Goal: Transaction & Acquisition: Obtain resource

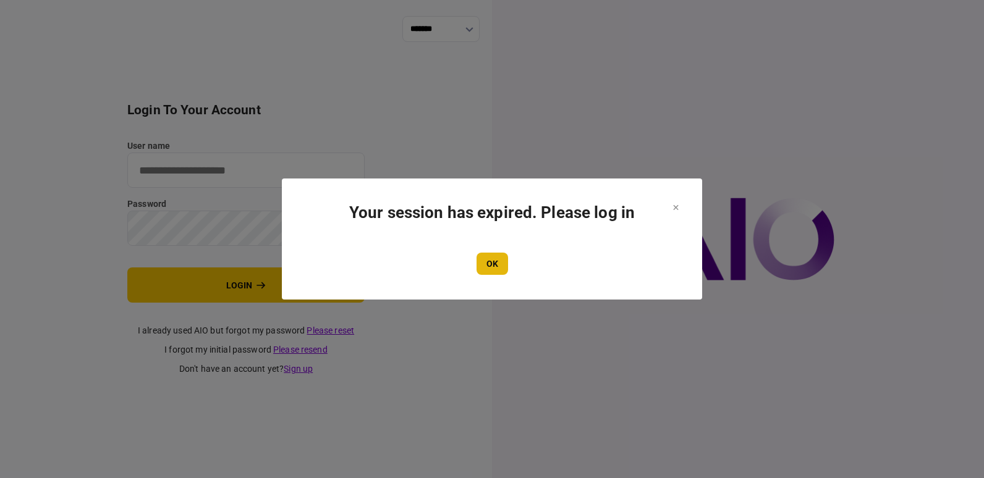
click at [497, 265] on button "OK" at bounding box center [493, 264] width 32 height 22
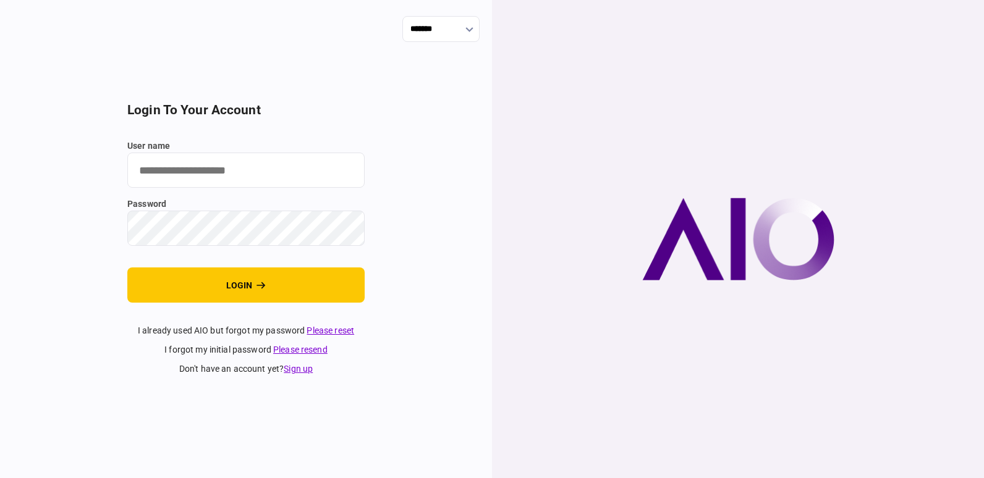
click at [271, 168] on input "user name" at bounding box center [245, 170] width 237 height 35
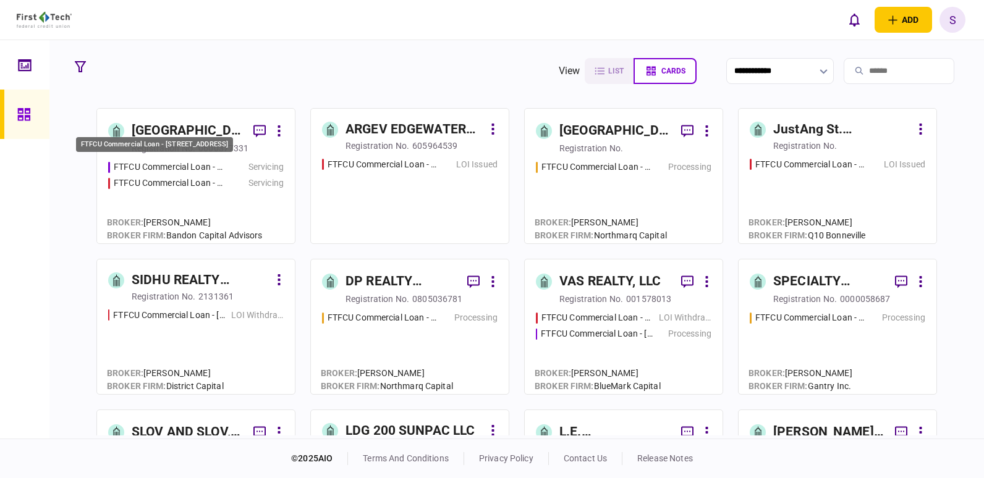
click at [190, 172] on div "FTFCU Commercial Loan - [STREET_ADDRESS]" at bounding box center [169, 167] width 111 height 13
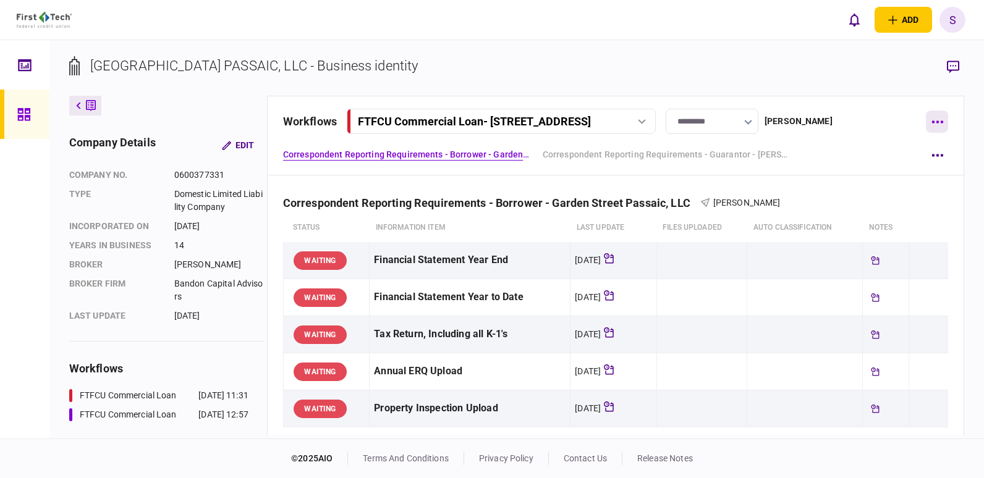
click at [934, 121] on icon "button" at bounding box center [938, 122] width 12 height 3
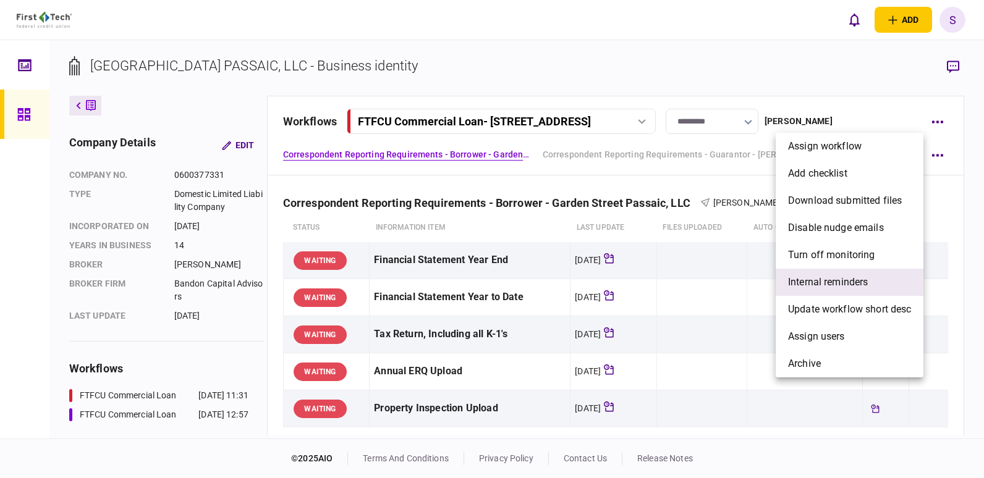
click at [835, 279] on span "Internal reminders" at bounding box center [828, 282] width 80 height 15
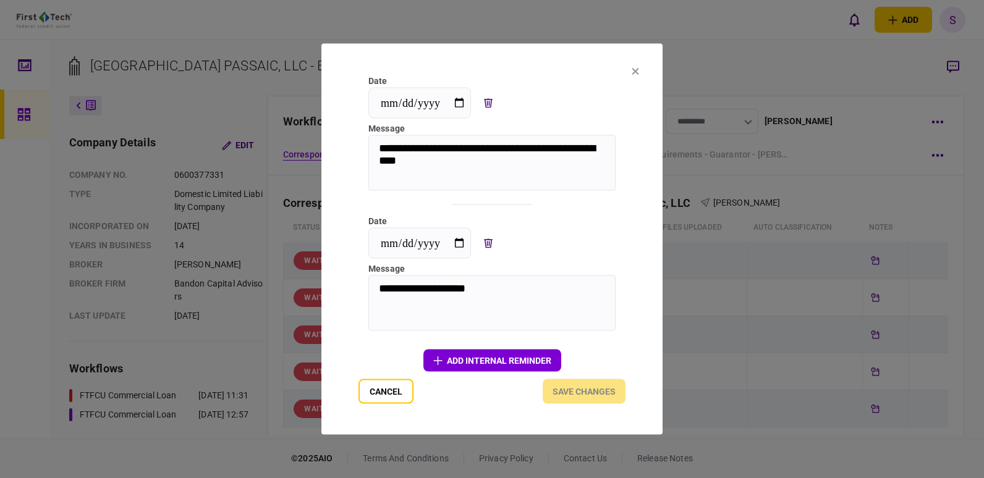
click at [634, 68] on icon at bounding box center [635, 71] width 7 height 7
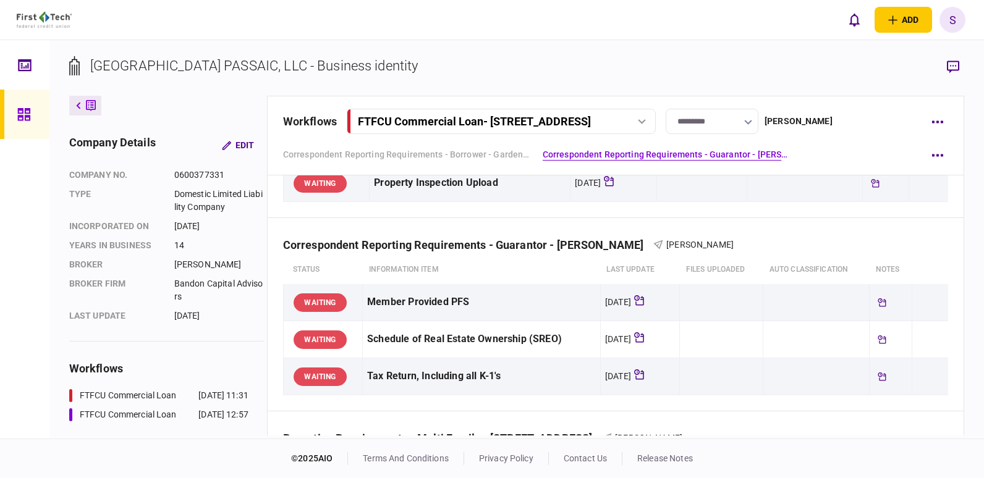
scroll to position [247, 0]
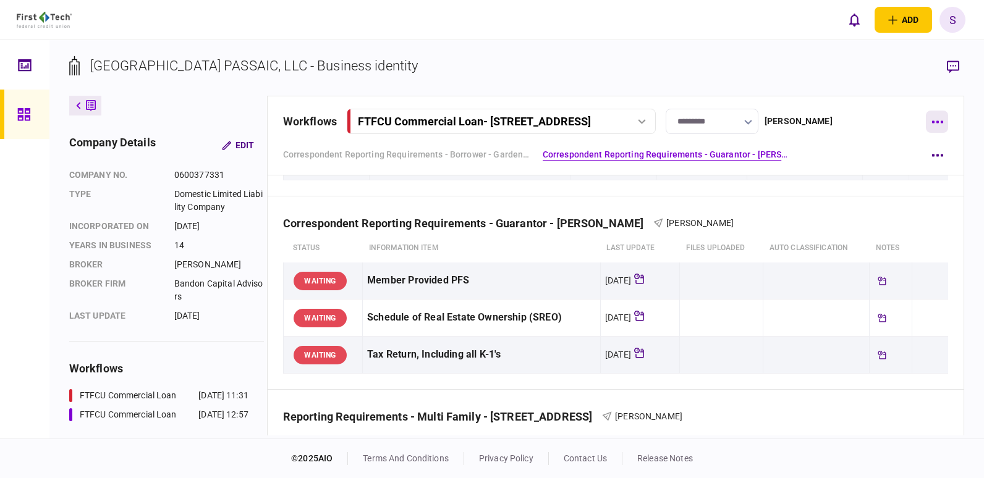
click at [938, 124] on button "button" at bounding box center [937, 122] width 22 height 22
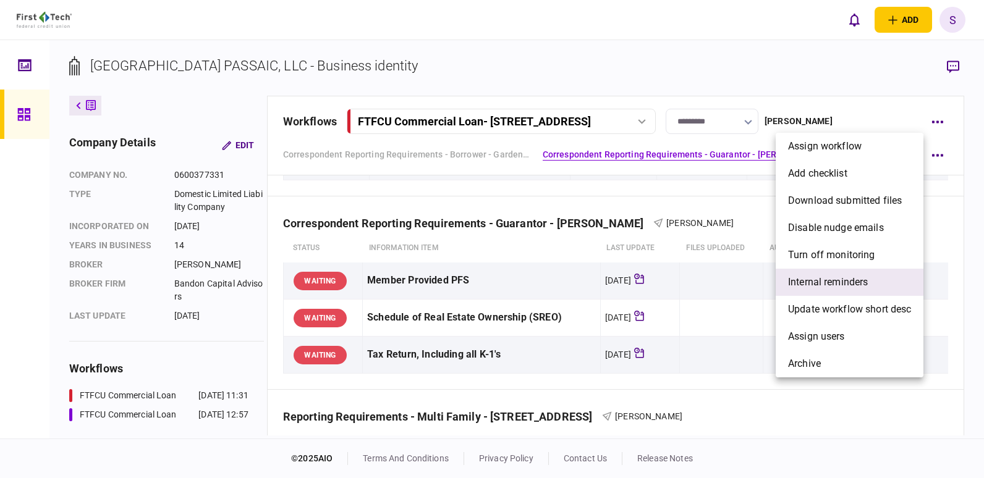
click at [836, 276] on span "Internal reminders" at bounding box center [828, 282] width 80 height 15
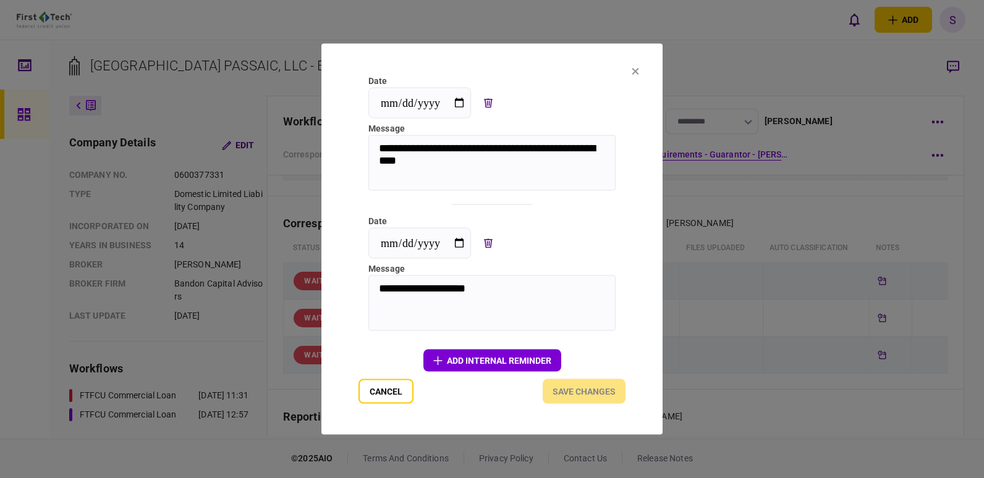
click at [474, 365] on button "add Internal reminder" at bounding box center [492, 361] width 138 height 22
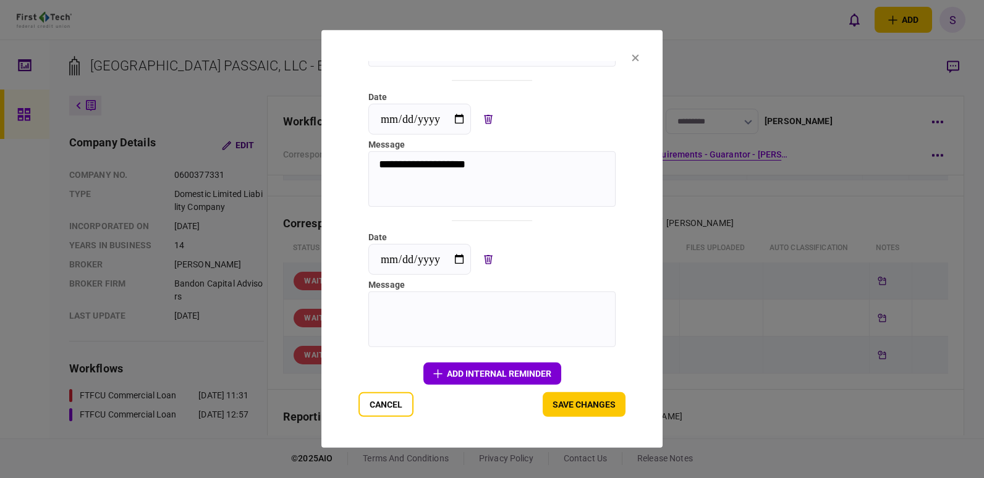
scroll to position [114, 0]
click at [461, 252] on input "**********" at bounding box center [419, 256] width 103 height 31
type input "**********"
click at [404, 314] on textarea at bounding box center [491, 317] width 247 height 56
type textarea "**********"
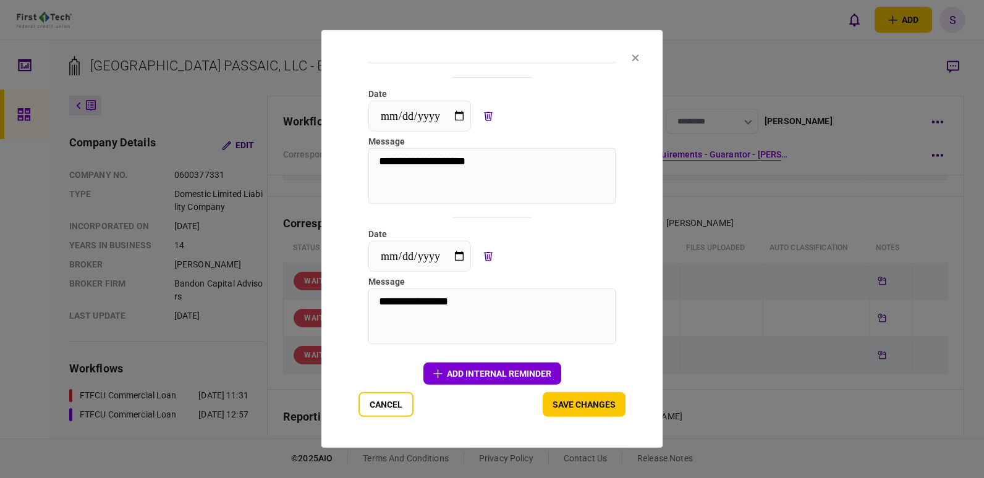
click at [450, 381] on button "add Internal reminder" at bounding box center [492, 374] width 138 height 22
click at [488, 258] on icon "deletion" at bounding box center [488, 256] width 9 height 9
click at [571, 409] on button "Save changes" at bounding box center [584, 405] width 83 height 25
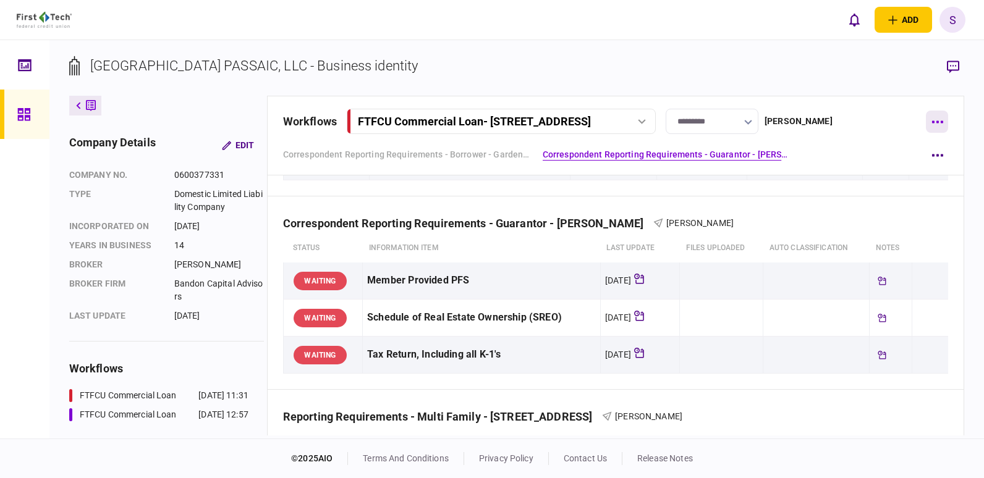
click at [939, 118] on button "button" at bounding box center [937, 122] width 22 height 22
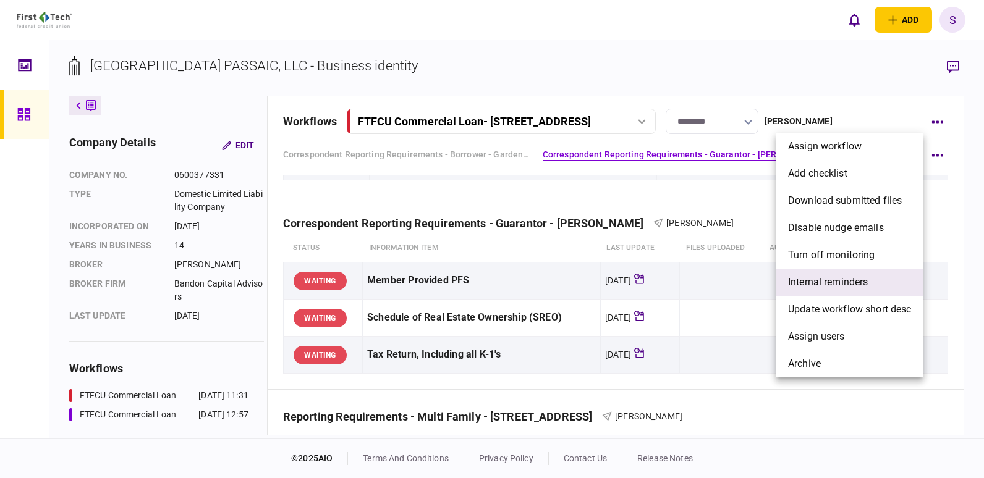
click at [835, 284] on span "Internal reminders" at bounding box center [828, 282] width 80 height 15
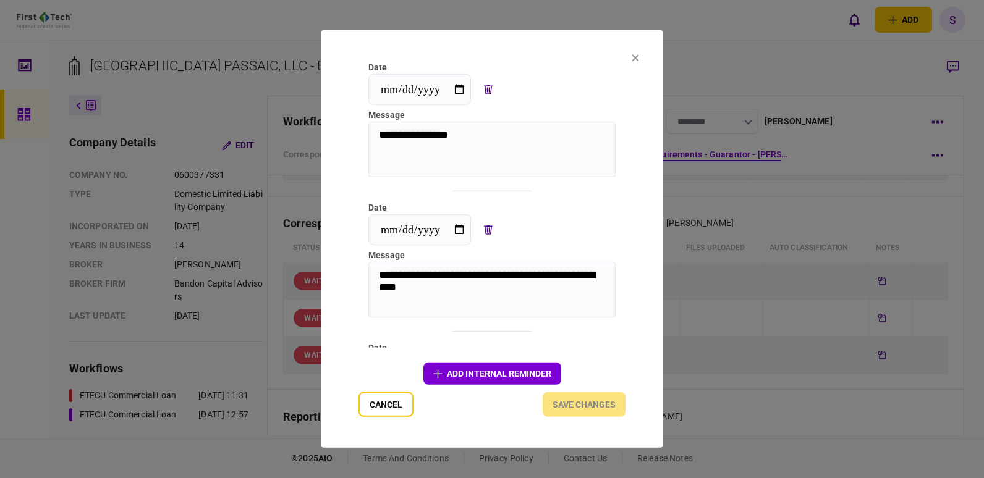
click at [488, 370] on button "add Internal reminder" at bounding box center [492, 374] width 138 height 22
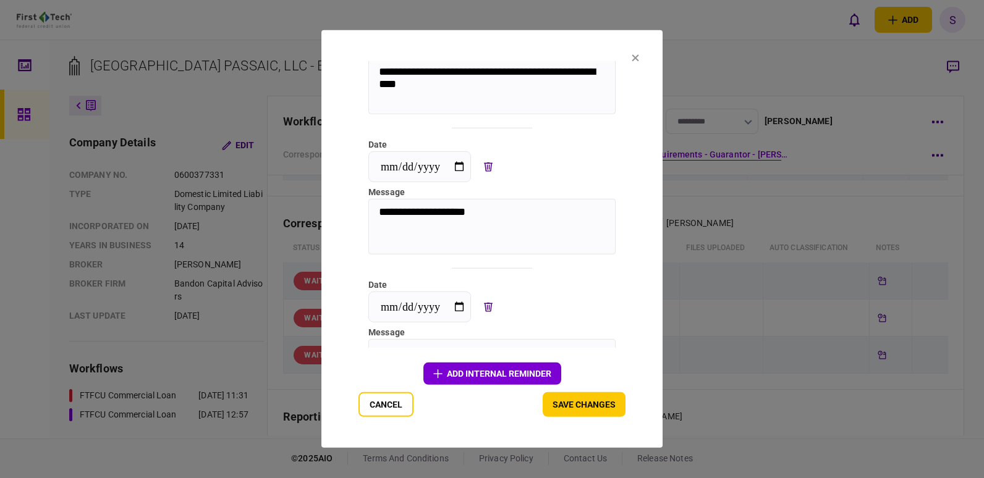
scroll to position [254, 0]
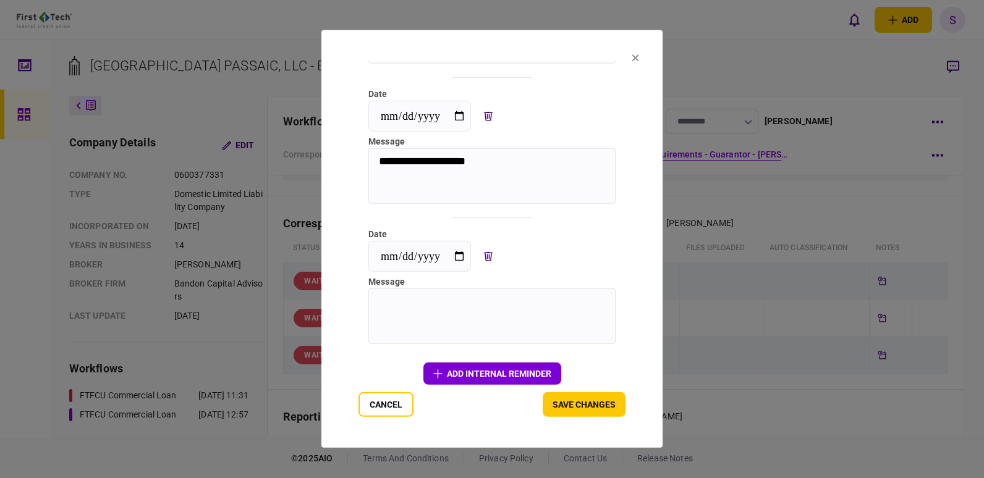
click at [461, 255] on input "**********" at bounding box center [419, 256] width 103 height 31
type input "**********"
click at [462, 256] on input "**********" at bounding box center [419, 256] width 103 height 31
click at [536, 304] on textarea at bounding box center [491, 317] width 247 height 56
type textarea "**********"
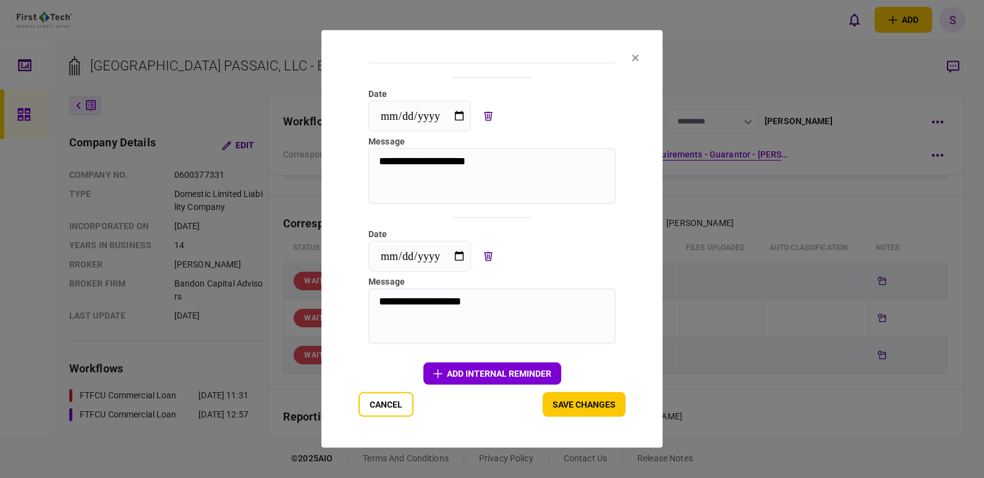
click at [441, 370] on icon "button" at bounding box center [437, 374] width 9 height 9
click at [490, 253] on icon "deletion" at bounding box center [488, 256] width 9 height 9
click at [584, 404] on button "Save changes" at bounding box center [584, 405] width 83 height 25
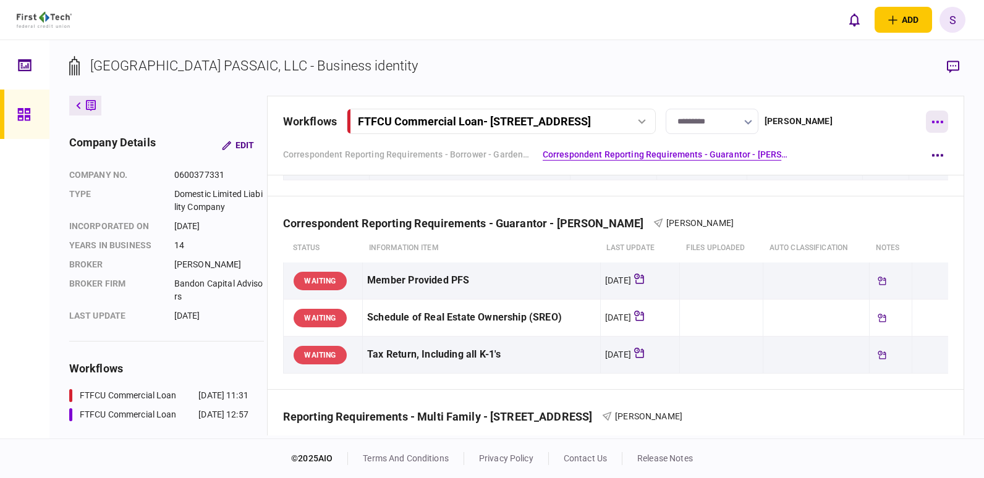
click at [937, 125] on button "button" at bounding box center [937, 122] width 22 height 22
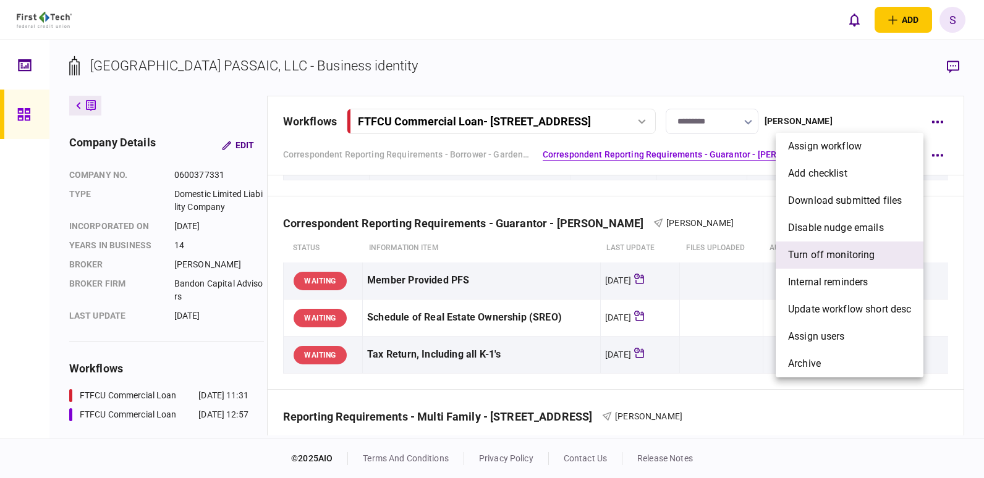
click at [812, 257] on span "Turn off monitoring" at bounding box center [831, 255] width 87 height 15
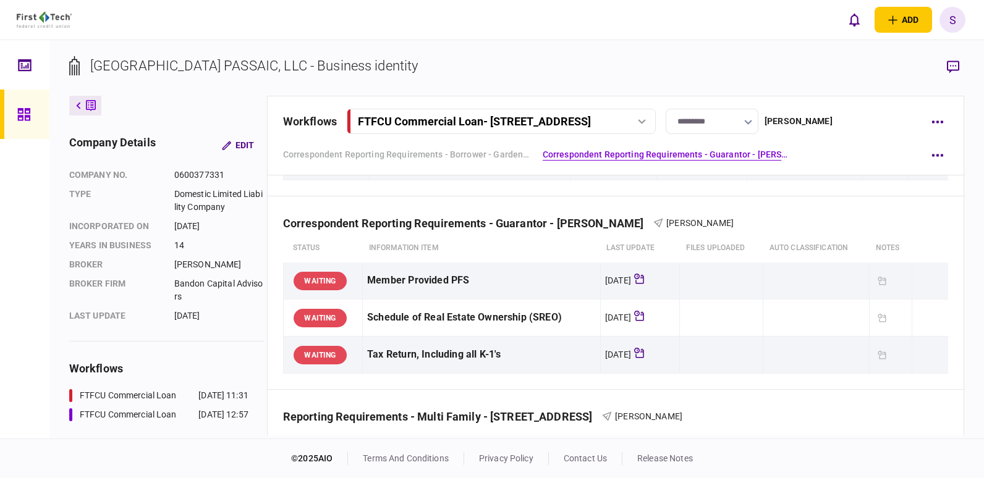
drag, startPoint x: 9, startPoint y: 116, endPoint x: 18, endPoint y: 116, distance: 9.3
click at [9, 116] on link at bounding box center [24, 114] width 49 height 49
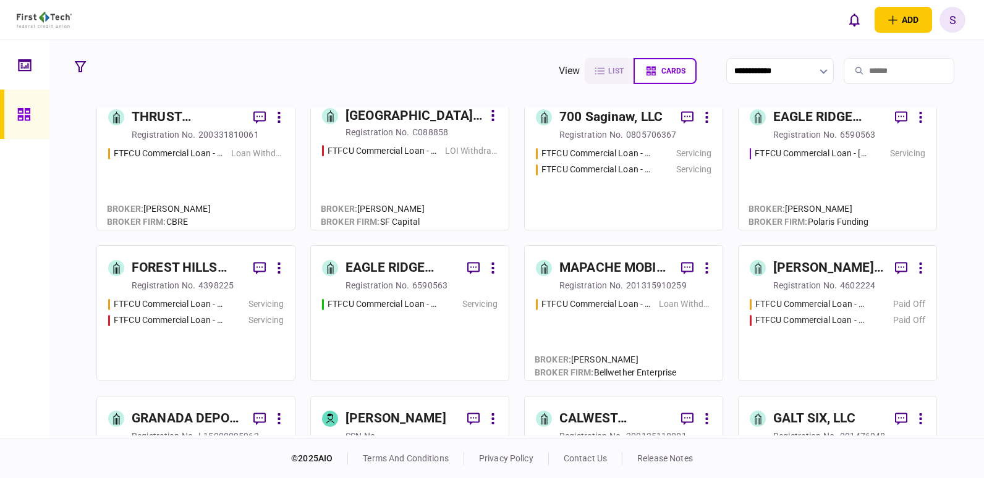
scroll to position [1607, 0]
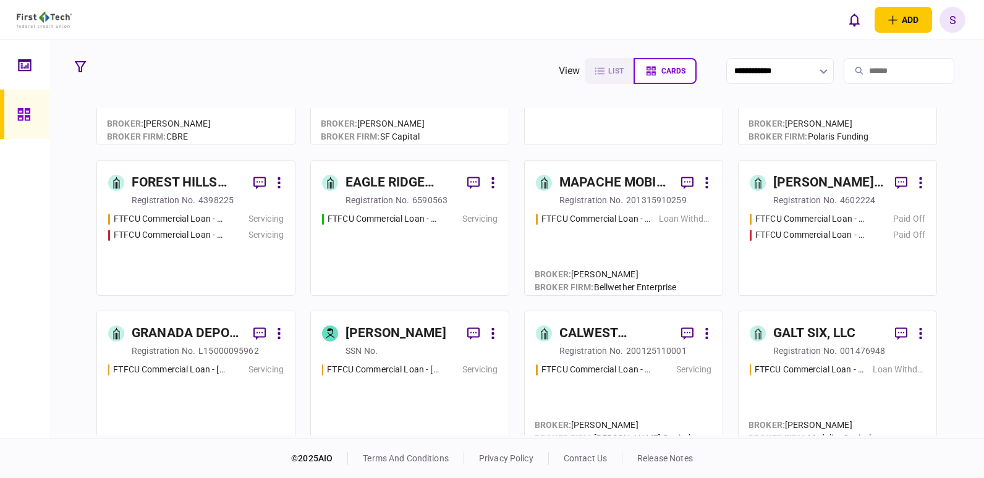
click at [28, 66] on icon at bounding box center [27, 66] width 1 height 6
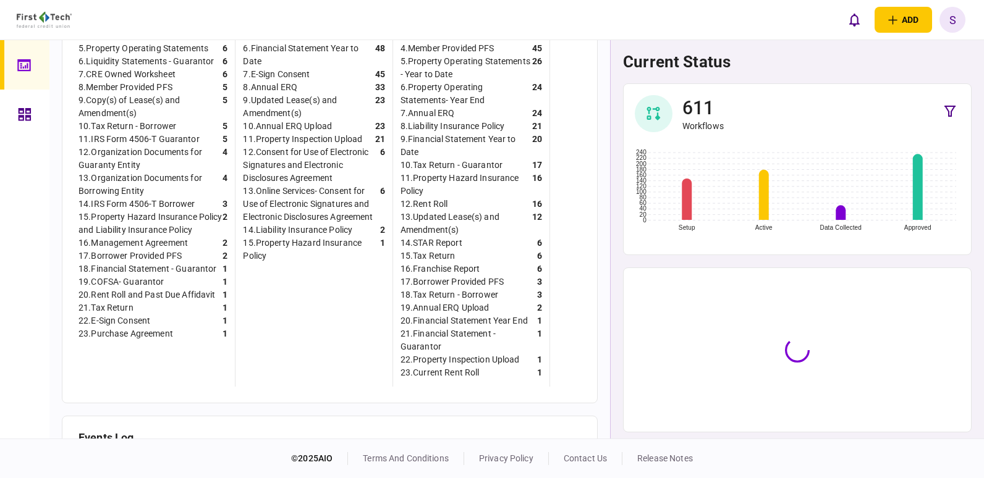
scroll to position [596, 0]
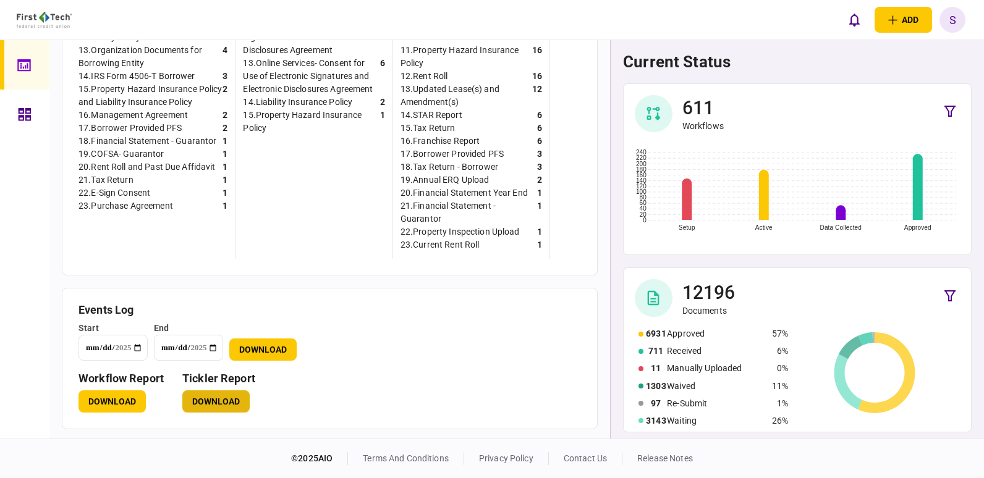
click at [221, 395] on button "Download" at bounding box center [215, 402] width 67 height 22
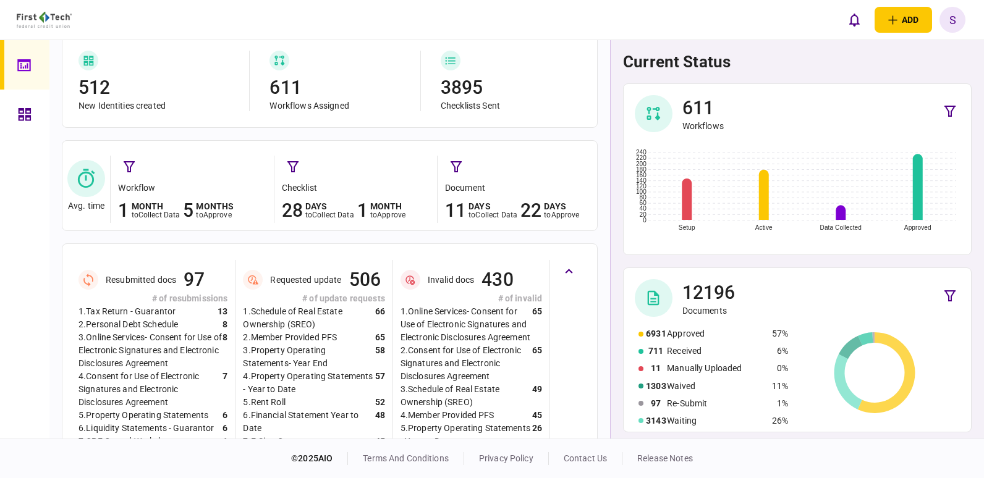
scroll to position [0, 0]
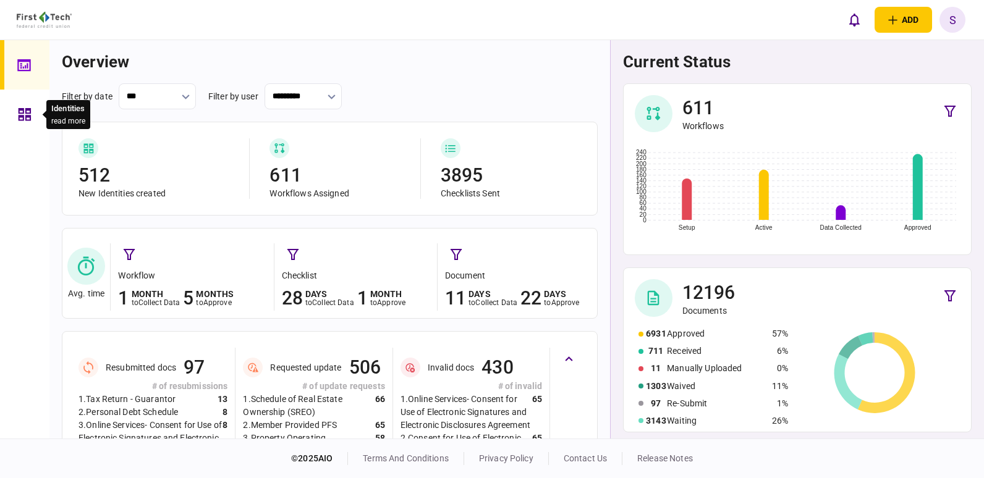
click at [25, 113] on icon at bounding box center [25, 114] width 12 height 12
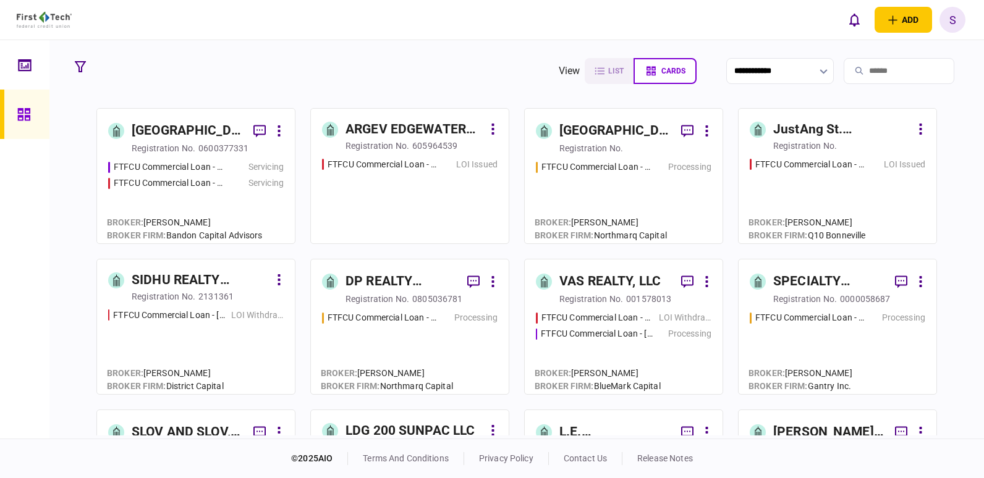
click at [864, 67] on input "search" at bounding box center [899, 71] width 111 height 26
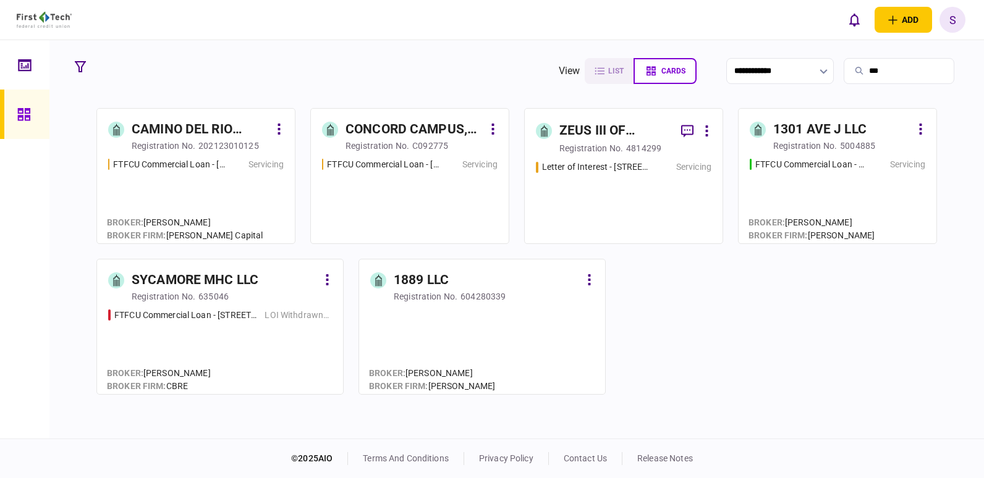
type input "***"
click at [192, 140] on div "registration no." at bounding box center [164, 146] width 64 height 12
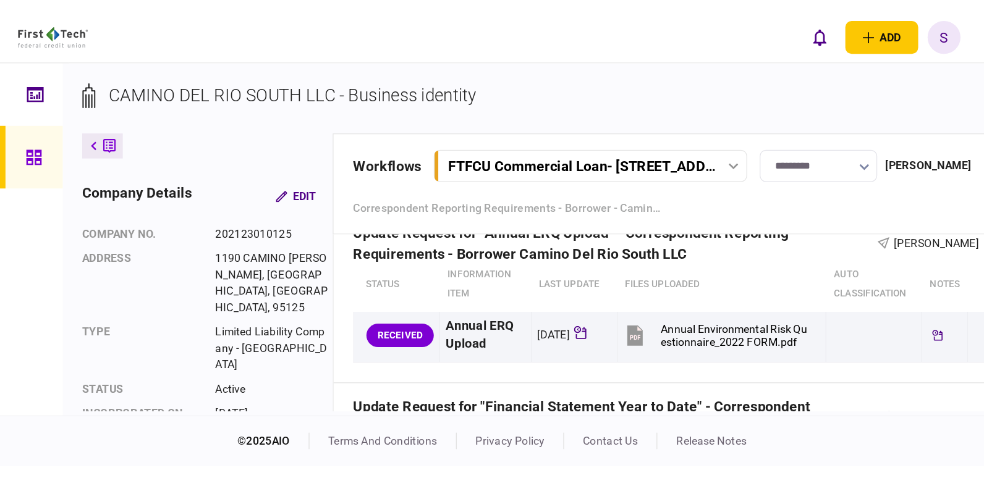
scroll to position [1294, 0]
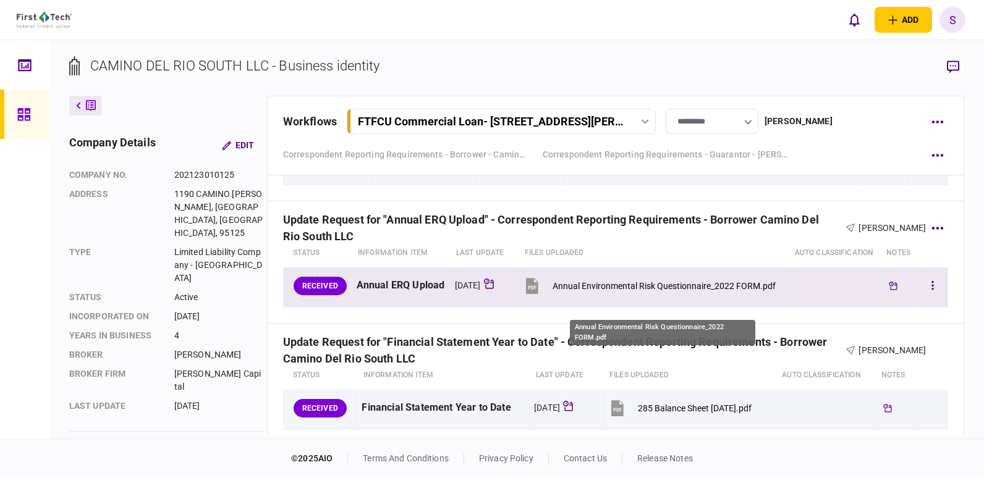
click at [671, 291] on div "Annual Environmental Risk Questionnaire_2022 FORM.pdf" at bounding box center [664, 286] width 223 height 10
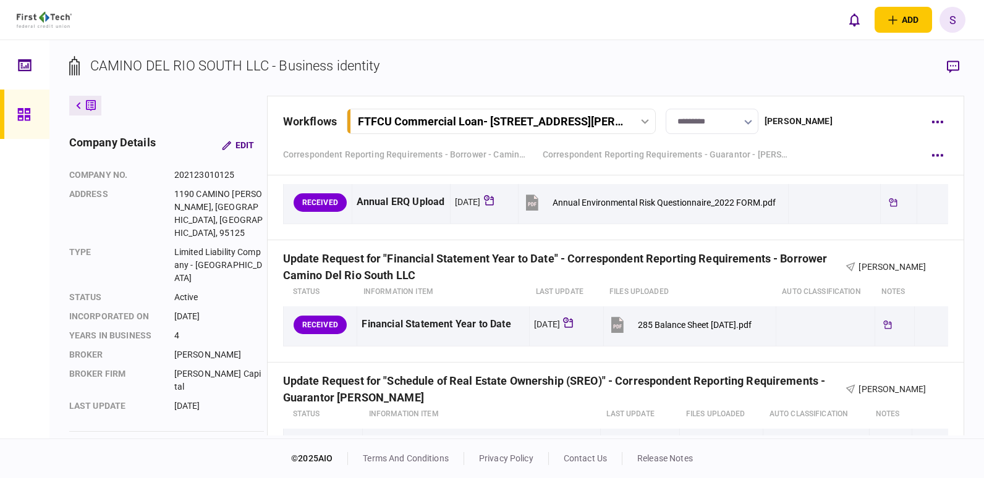
scroll to position [1409, 0]
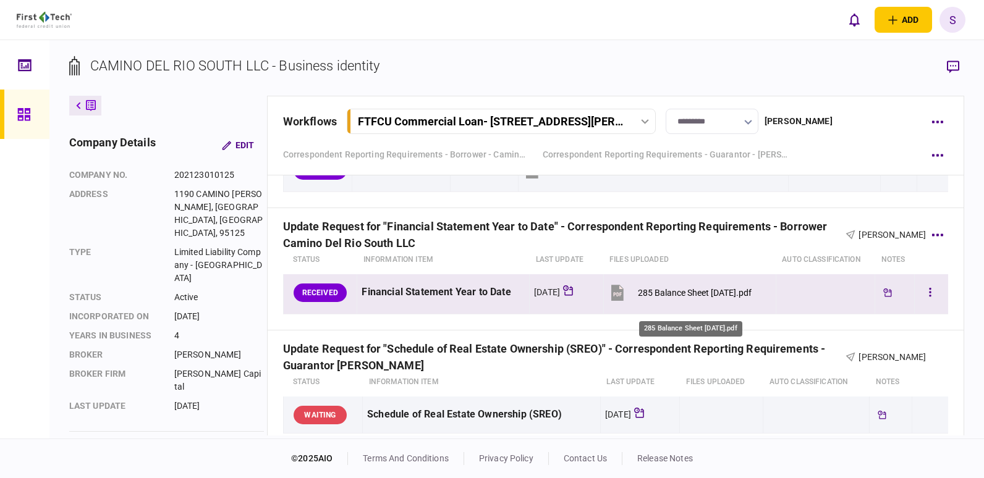
click at [678, 298] on div "285 Balance Sheet 7-31-25.pdf" at bounding box center [695, 293] width 114 height 10
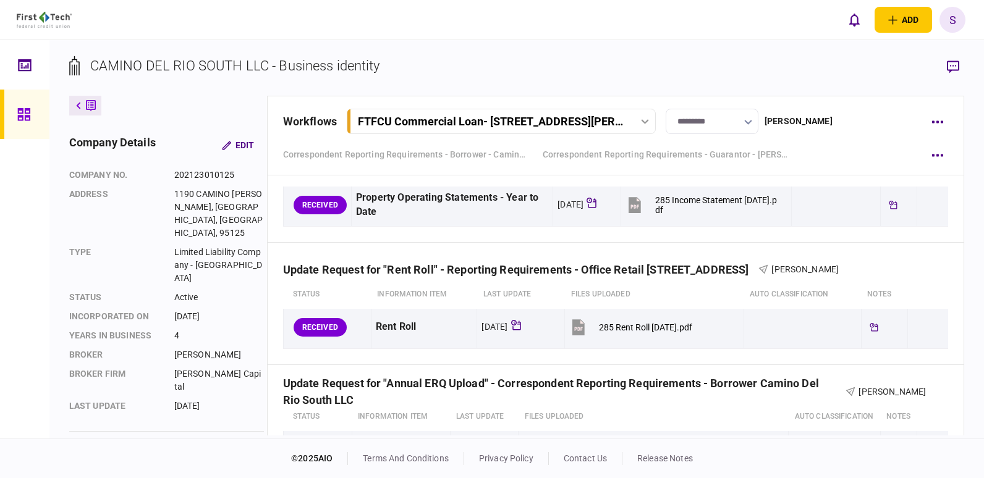
scroll to position [1100, 0]
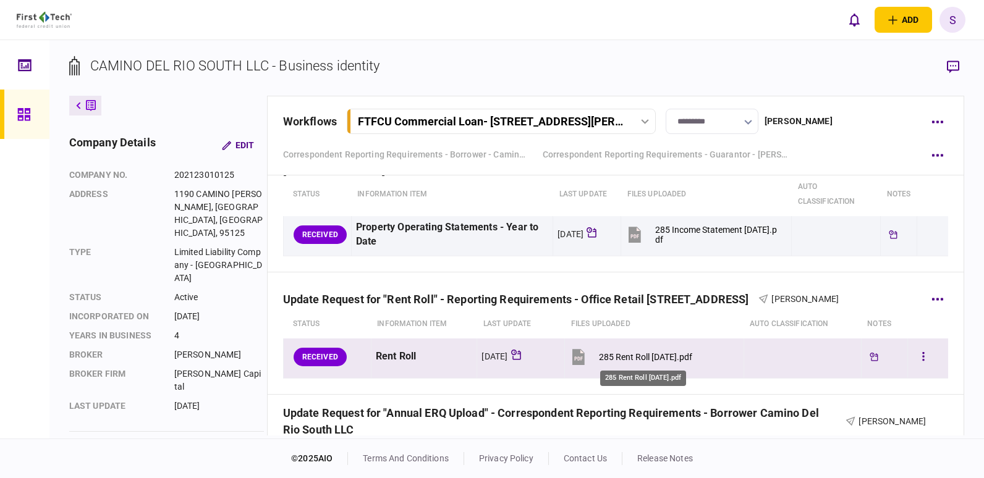
click at [616, 355] on div "285 Rent Roll 7-31-25.pdf" at bounding box center [645, 357] width 93 height 10
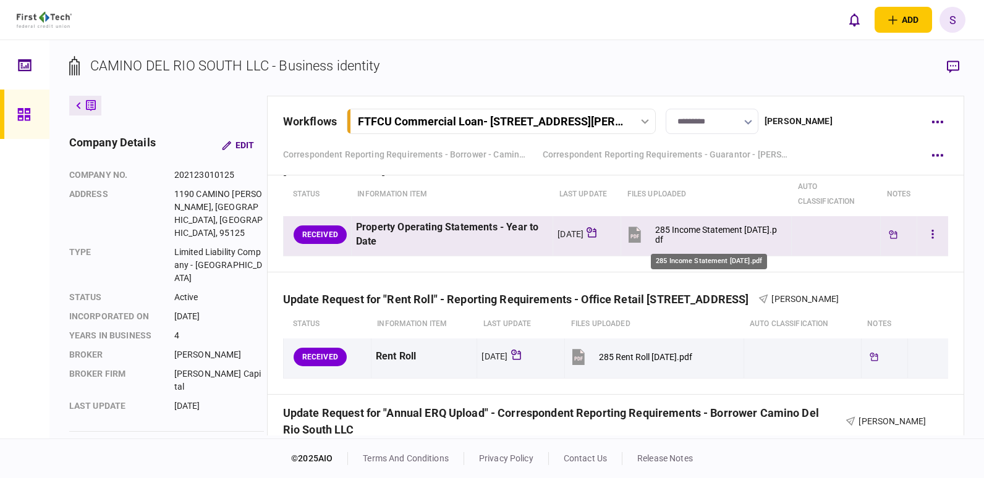
click at [720, 229] on div "285 Income Statement 7-31-25.pdf" at bounding box center [717, 235] width 125 height 20
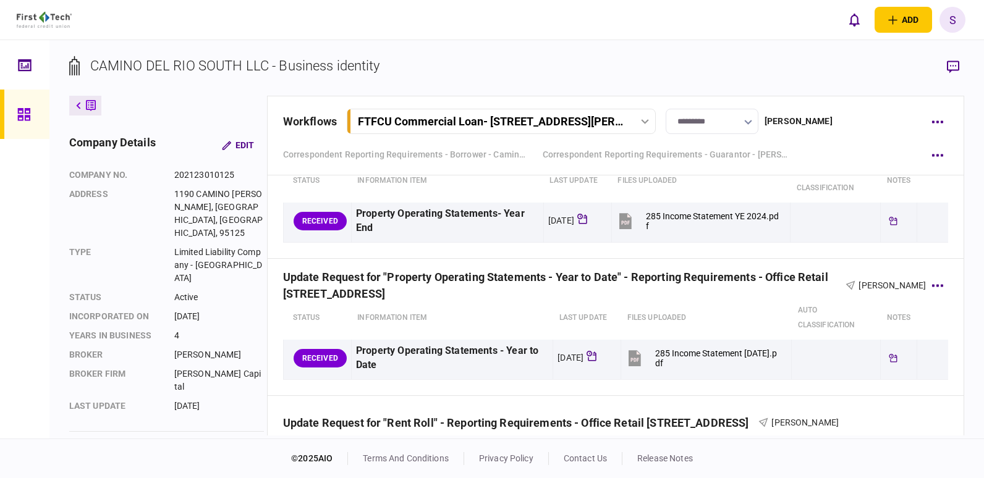
scroll to position [915, 0]
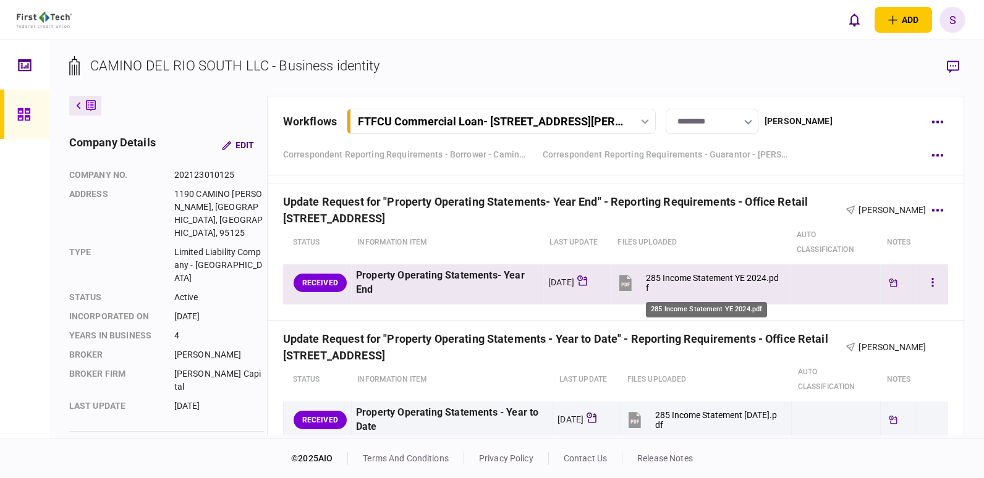
click at [699, 276] on div "285 Income Statement YE 2024.pdf" at bounding box center [713, 283] width 134 height 20
click at [707, 278] on div "285 Income Statement YE 2024.pdf" at bounding box center [713, 283] width 134 height 20
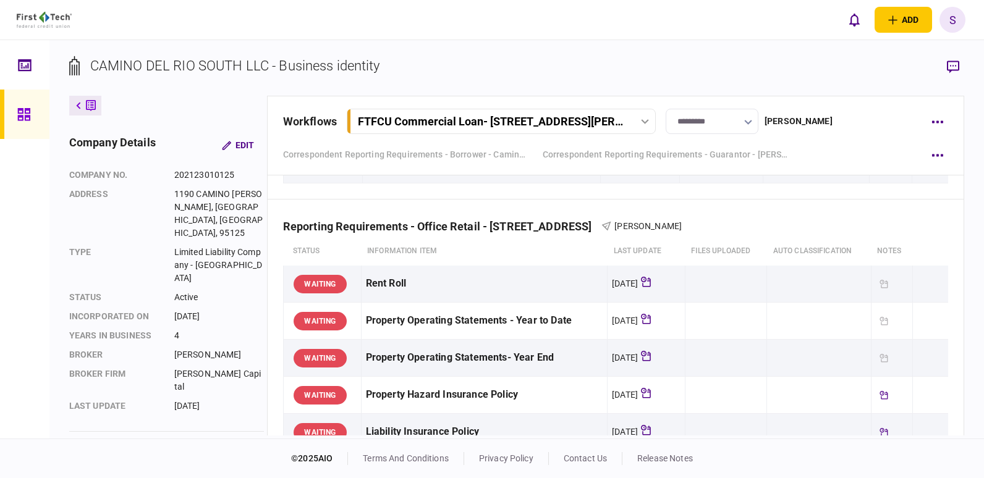
scroll to position [606, 0]
